Goal: Task Accomplishment & Management: Manage account settings

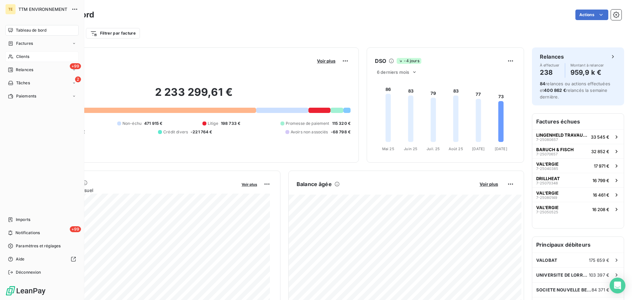
click at [22, 56] on span "Clients" at bounding box center [22, 57] width 13 height 6
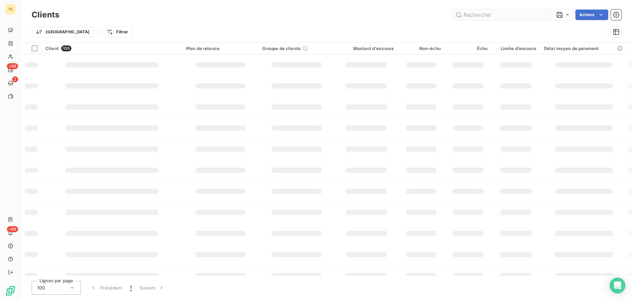
click at [481, 15] on input "text" at bounding box center [502, 15] width 99 height 11
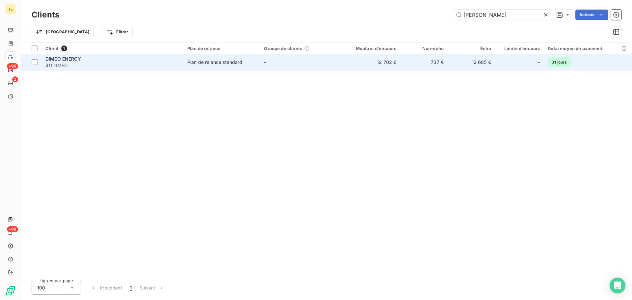
type input "dimeo"
click at [175, 66] on span "411DIMEO" at bounding box center [112, 65] width 134 height 7
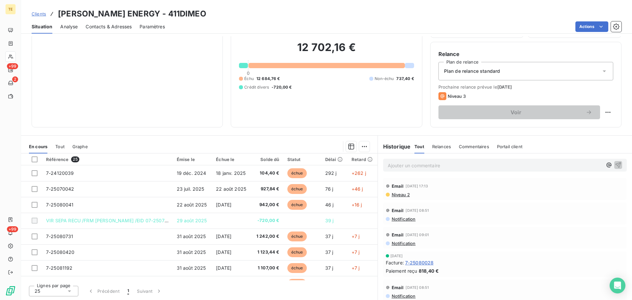
click at [131, 25] on span "Contacts & Adresses" at bounding box center [109, 26] width 46 height 7
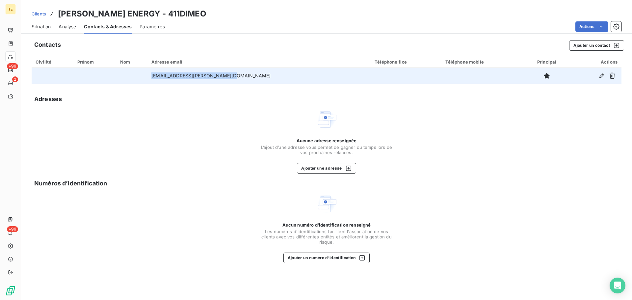
drag, startPoint x: 245, startPoint y: 75, endPoint x: 167, endPoint y: 78, distance: 78.7
click at [167, 78] on td "administratif@dimeo-energie.fr" at bounding box center [259, 76] width 223 height 16
copy td "administratif@dimeo-energie.fr"
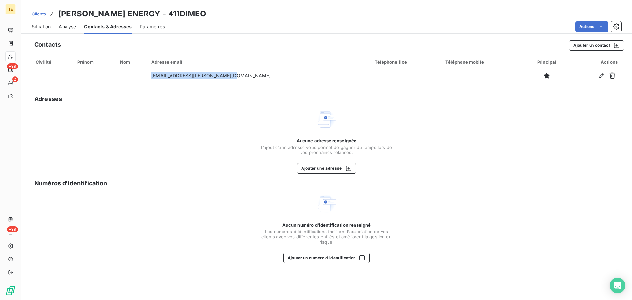
click at [45, 27] on span "Situation" at bounding box center [41, 26] width 19 height 7
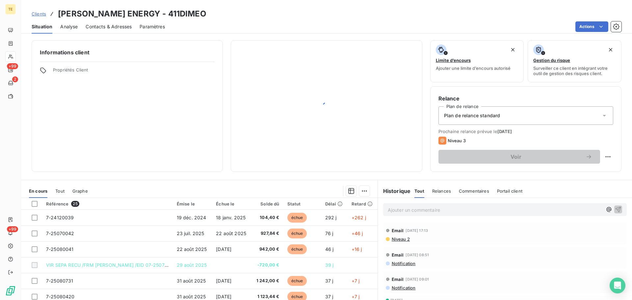
click at [435, 210] on p "Ajouter un commentaire ﻿" at bounding box center [495, 210] width 215 height 8
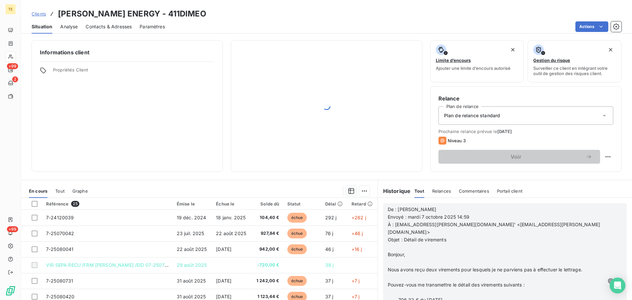
scroll to position [99, 0]
click at [616, 278] on icon "button" at bounding box center [619, 281] width 7 height 7
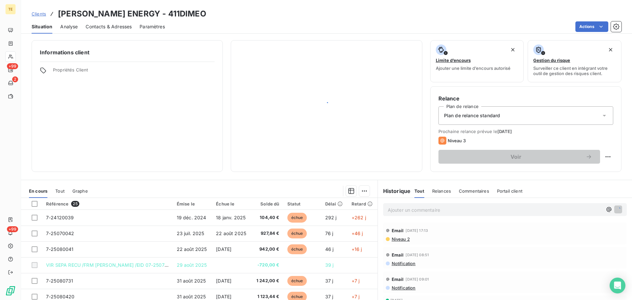
click at [467, 188] on span "Commentaires" at bounding box center [474, 190] width 30 height 5
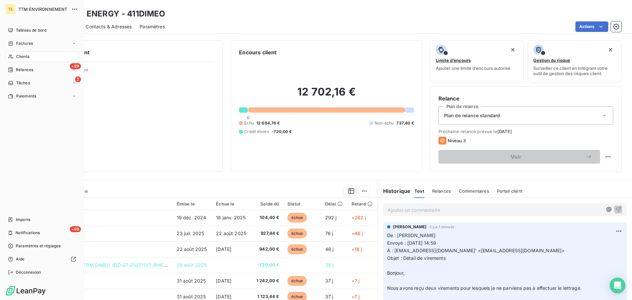
click at [18, 56] on span "Clients" at bounding box center [22, 57] width 13 height 6
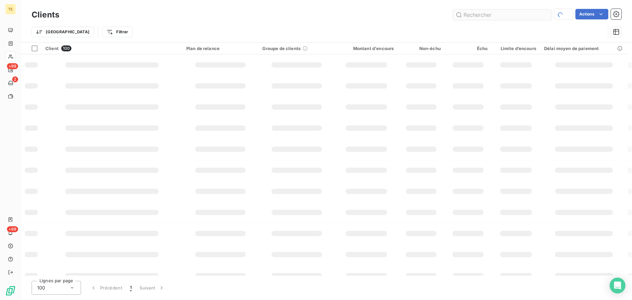
click at [470, 17] on input "text" at bounding box center [502, 15] width 99 height 11
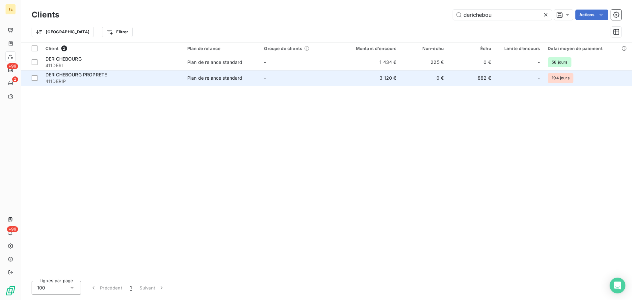
type input "derichebou"
click at [218, 76] on div "Plan de relance standard" at bounding box center [214, 78] width 55 height 7
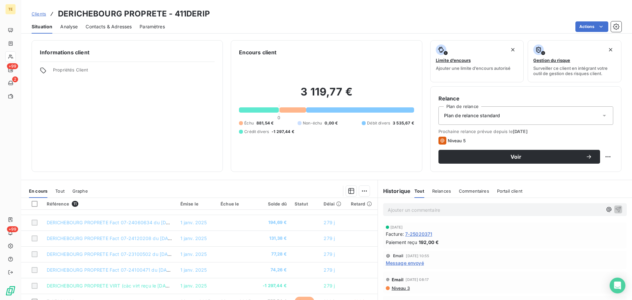
scroll to position [59, 0]
click at [416, 263] on span "Message envoyé" at bounding box center [405, 262] width 38 height 7
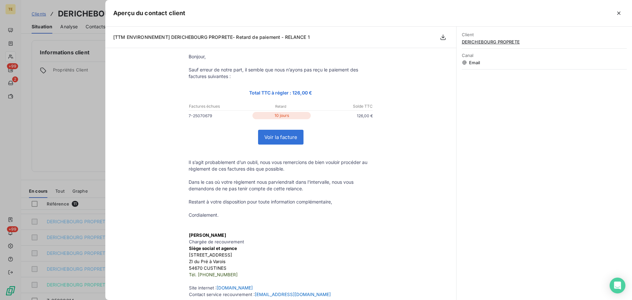
scroll to position [0, 0]
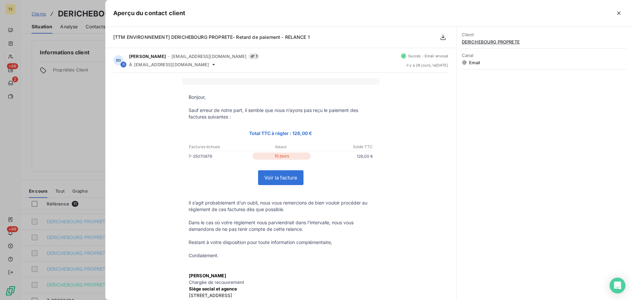
click at [73, 130] on div at bounding box center [316, 150] width 632 height 300
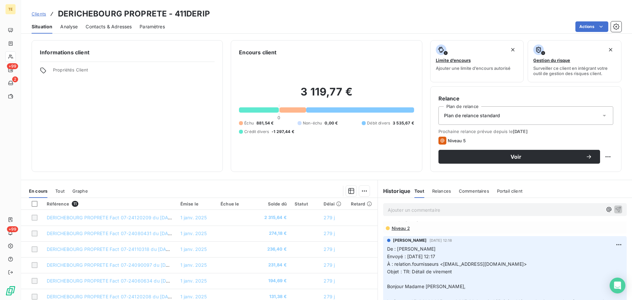
scroll to position [99, 0]
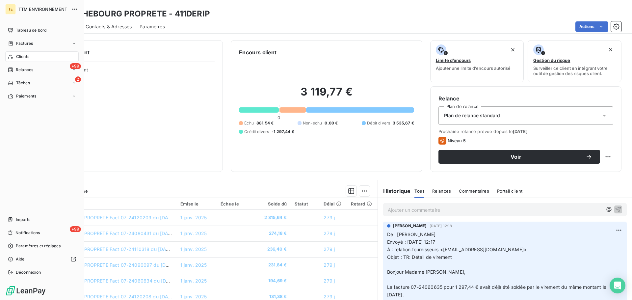
click at [21, 56] on span "Clients" at bounding box center [22, 57] width 13 height 6
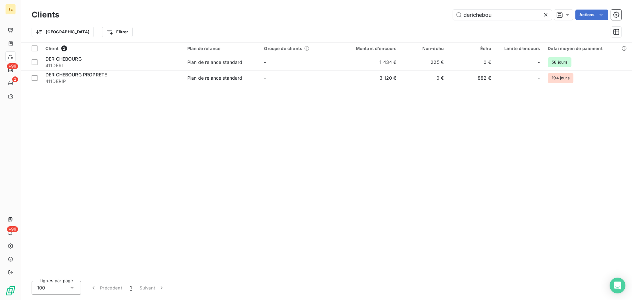
drag, startPoint x: 501, startPoint y: 12, endPoint x: 353, endPoint y: 22, distance: 148.8
click at [362, 26] on div "Clients derichebou Actions Trier Filtrer" at bounding box center [327, 25] width 590 height 34
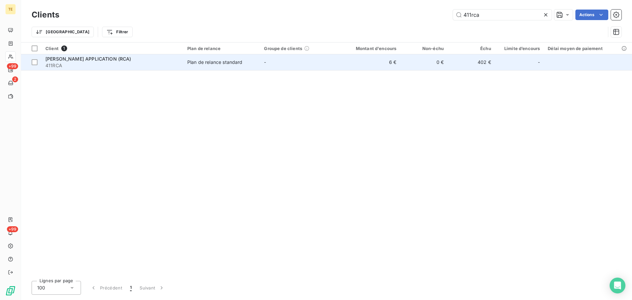
type input "411rca"
click at [120, 59] on span "[PERSON_NAME] APPLICATION (RCA)" at bounding box center [88, 59] width 86 height 6
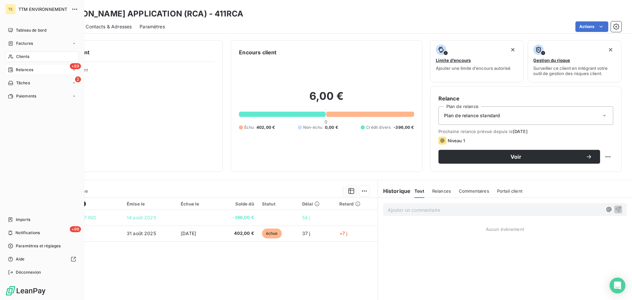
click at [21, 69] on span "Relances" at bounding box center [24, 70] width 17 height 6
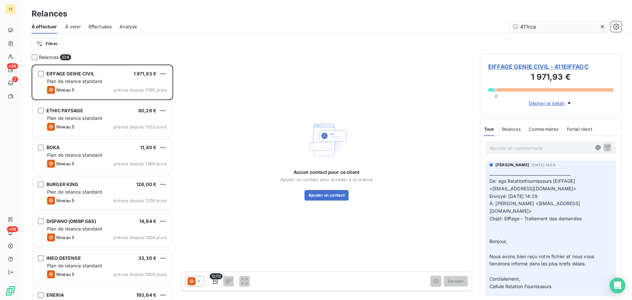
scroll to position [230, 137]
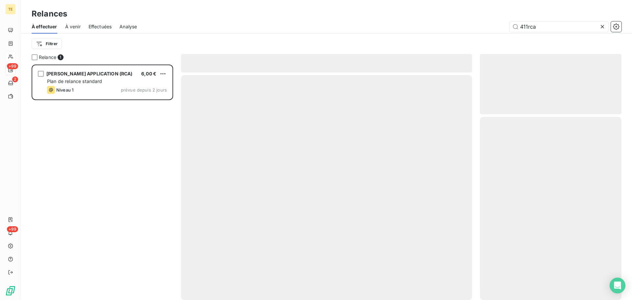
scroll to position [230, 137]
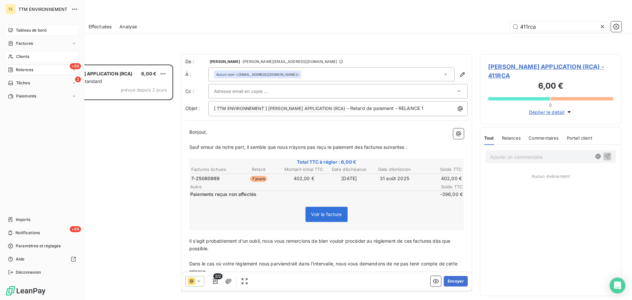
type input "411rca"
click at [22, 29] on span "Tableau de bord" at bounding box center [31, 30] width 31 height 6
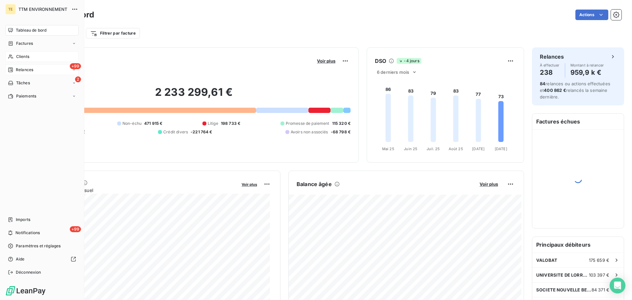
click at [21, 53] on div "Clients" at bounding box center [41, 56] width 73 height 11
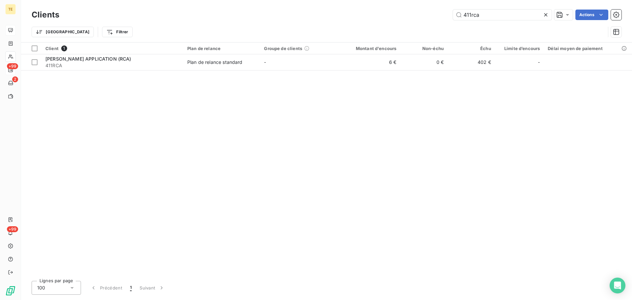
drag, startPoint x: 492, startPoint y: 19, endPoint x: 370, endPoint y: 22, distance: 121.2
click at [369, 23] on div "Clients 411rca Actions Trier Filtrer" at bounding box center [327, 25] width 590 height 34
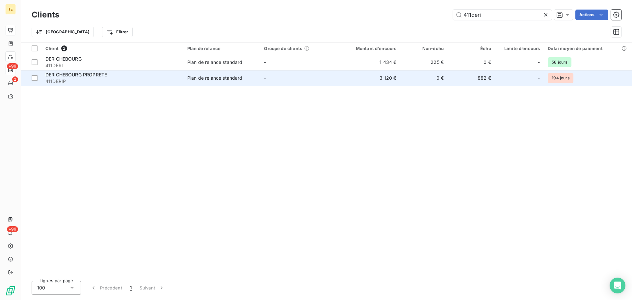
type input "411deri"
click at [171, 73] on div "DERICHEBOURG PROPRETE" at bounding box center [112, 74] width 134 height 7
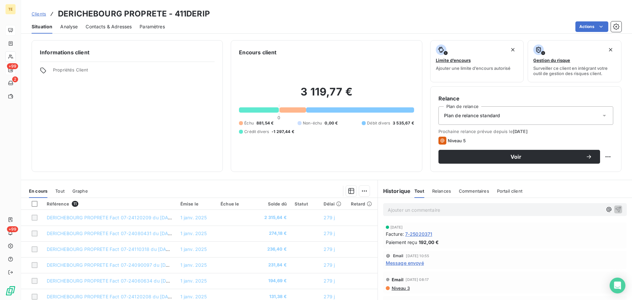
click at [427, 210] on p "Ajouter un commentaire ﻿" at bounding box center [495, 210] width 215 height 8
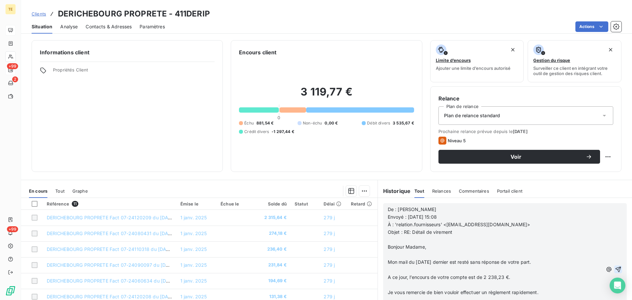
click at [615, 269] on icon "button" at bounding box center [618, 269] width 7 height 7
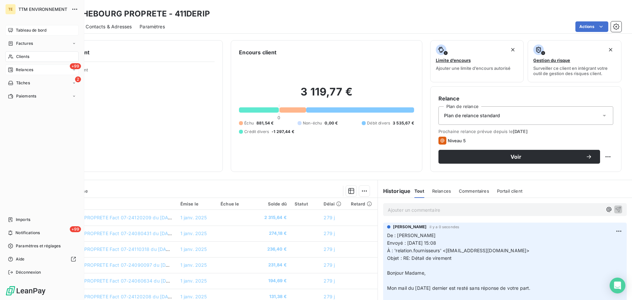
click at [23, 56] on span "Clients" at bounding box center [22, 57] width 13 height 6
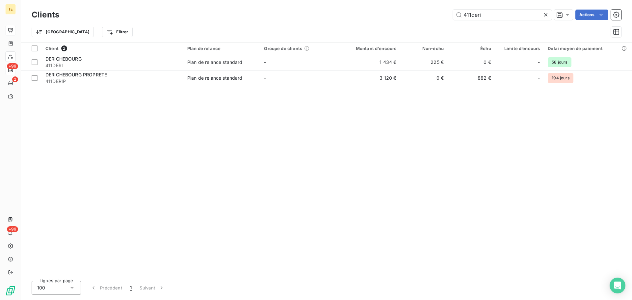
drag, startPoint x: 487, startPoint y: 13, endPoint x: 424, endPoint y: 17, distance: 63.0
click at [425, 17] on div "411deri Actions" at bounding box center [344, 15] width 554 height 11
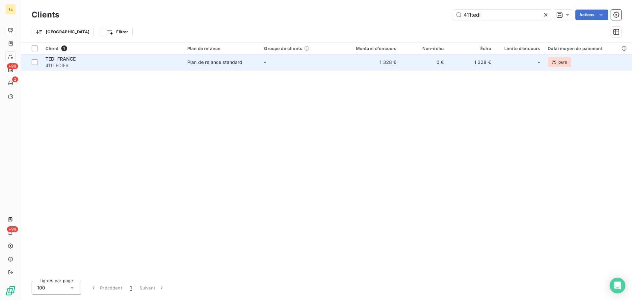
type input "411tedi"
click at [212, 61] on div "Plan de relance standard" at bounding box center [214, 62] width 55 height 7
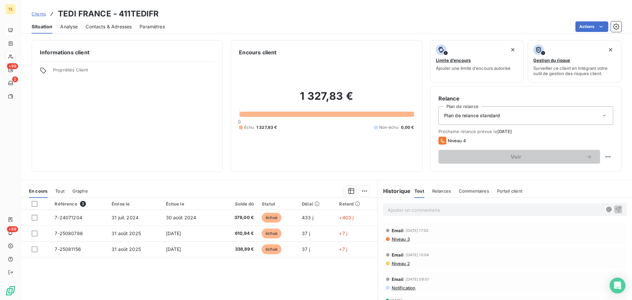
click at [118, 27] on span "Contacts & Adresses" at bounding box center [109, 26] width 46 height 7
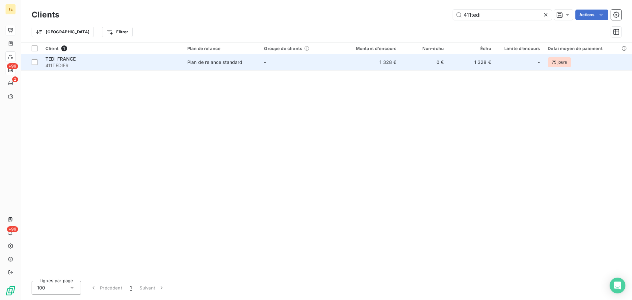
click at [209, 60] on div "Plan de relance standard" at bounding box center [214, 62] width 55 height 7
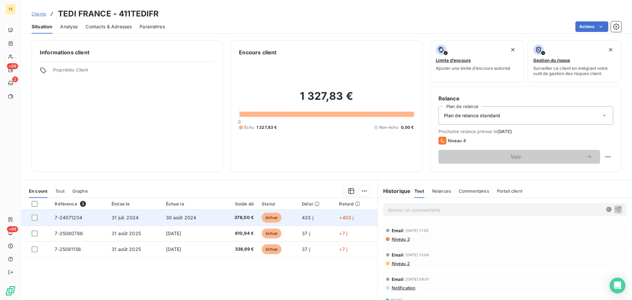
click at [246, 216] on span "378,00 €" at bounding box center [238, 217] width 32 height 7
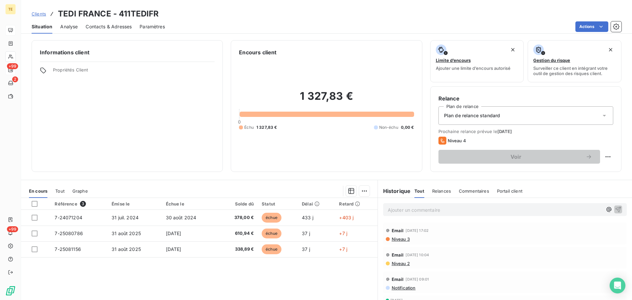
click at [393, 238] on span "Niveau 3" at bounding box center [400, 238] width 19 height 5
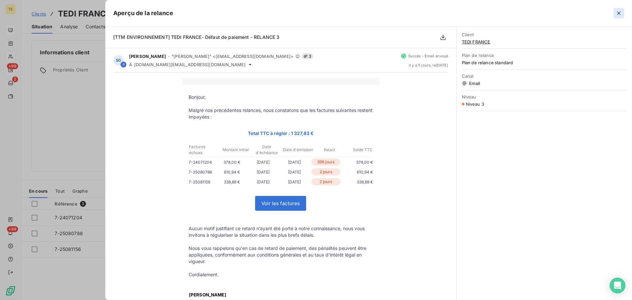
click at [618, 14] on icon "button" at bounding box center [618, 13] width 3 height 3
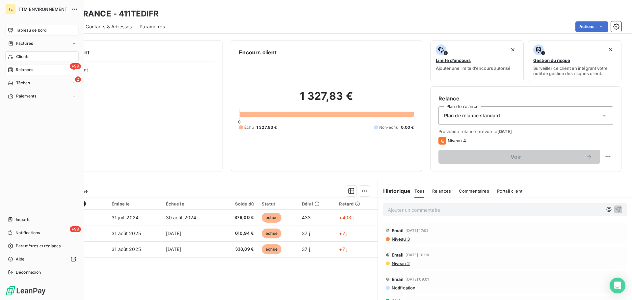
click at [16, 56] on span "Clients" at bounding box center [22, 57] width 13 height 6
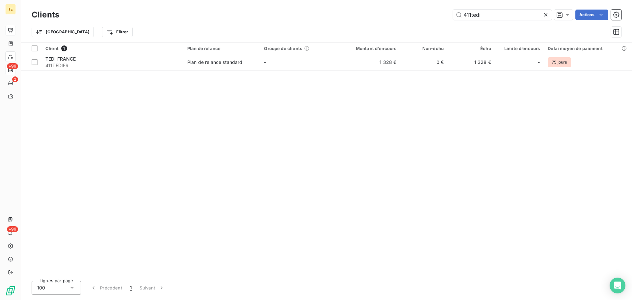
drag, startPoint x: 498, startPoint y: 16, endPoint x: 412, endPoint y: 15, distance: 85.9
click at [412, 15] on div "411tedi Actions" at bounding box center [344, 15] width 554 height 11
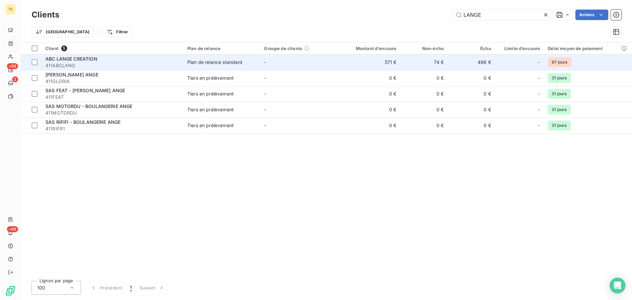
type input "LANGE"
click at [191, 64] on div "Plan de relance standard" at bounding box center [214, 62] width 55 height 7
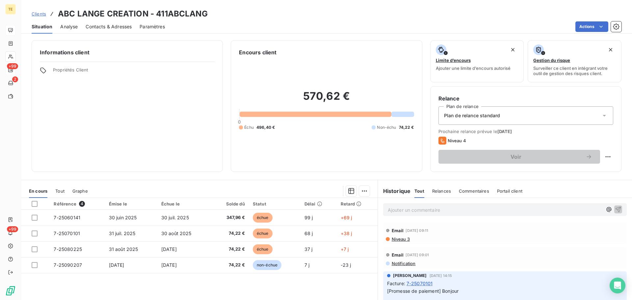
click at [406, 240] on span "Niveau 3" at bounding box center [400, 238] width 19 height 5
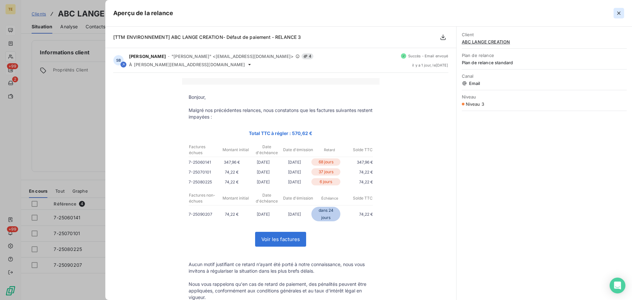
click at [619, 13] on icon "button" at bounding box center [618, 13] width 3 height 3
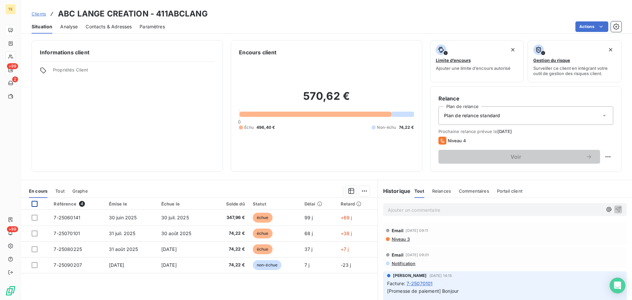
click at [36, 205] on div at bounding box center [35, 204] width 6 height 6
click at [362, 193] on html "TE +99 2 +99 Clients ABC LANGE CREATION - 411ABCLANG Situation Analyse Contacts…" at bounding box center [316, 150] width 632 height 300
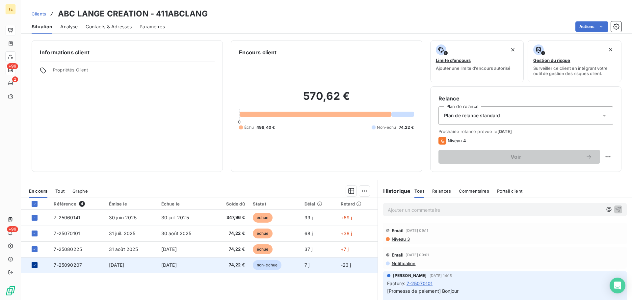
click at [36, 266] on icon at bounding box center [35, 265] width 4 height 4
click at [359, 191] on html "TE +99 2 +99 Clients ABC LANGE CREATION - 411ABCLANG Situation Analyse Contacts…" at bounding box center [316, 150] width 632 height 300
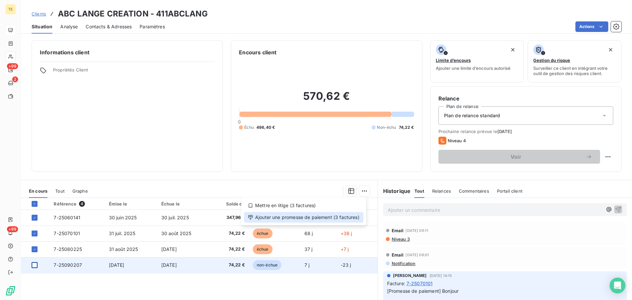
click at [286, 216] on div "Ajouter une promesse de paiement (3 factures)" at bounding box center [304, 217] width 120 height 11
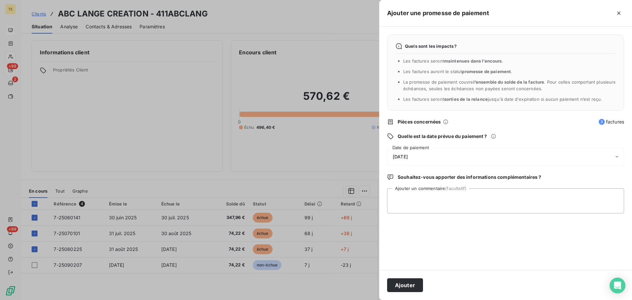
click at [408, 154] on span "[DATE]" at bounding box center [400, 156] width 15 height 5
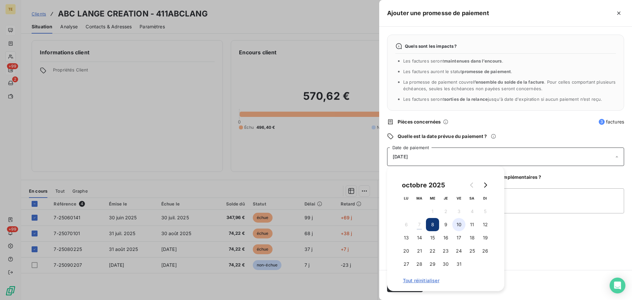
click at [458, 224] on button "10" at bounding box center [458, 224] width 13 height 13
click at [507, 196] on textarea "Ajouter un commentaire (facultatif)" at bounding box center [505, 200] width 237 height 25
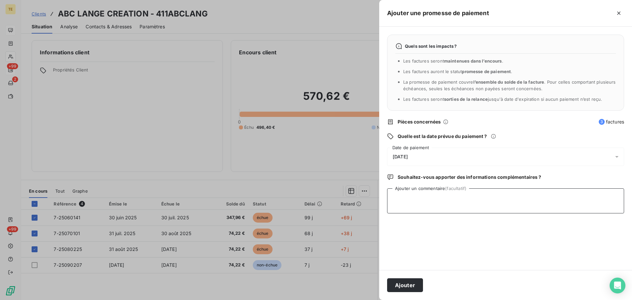
paste textarea "BONJOUR FAIT CE JOUR VIREMENT BONNE JOURNEE"
paste textarea "[PERSON_NAME]"
type textarea "BONJOUR FAIT CE JOUR VIREMENT BONNE JOURNEE [PERSON_NAME]"
click at [409, 285] on button "Ajouter" at bounding box center [405, 285] width 36 height 14
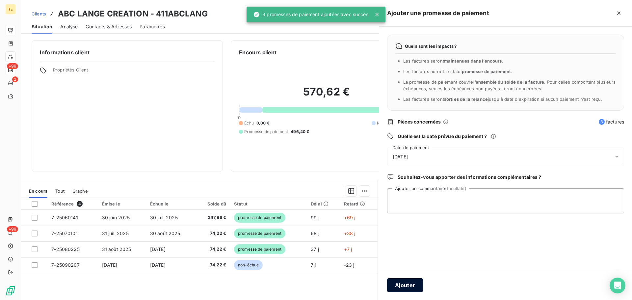
scroll to position [0, 0]
